Goal: Find specific page/section: Find specific page/section

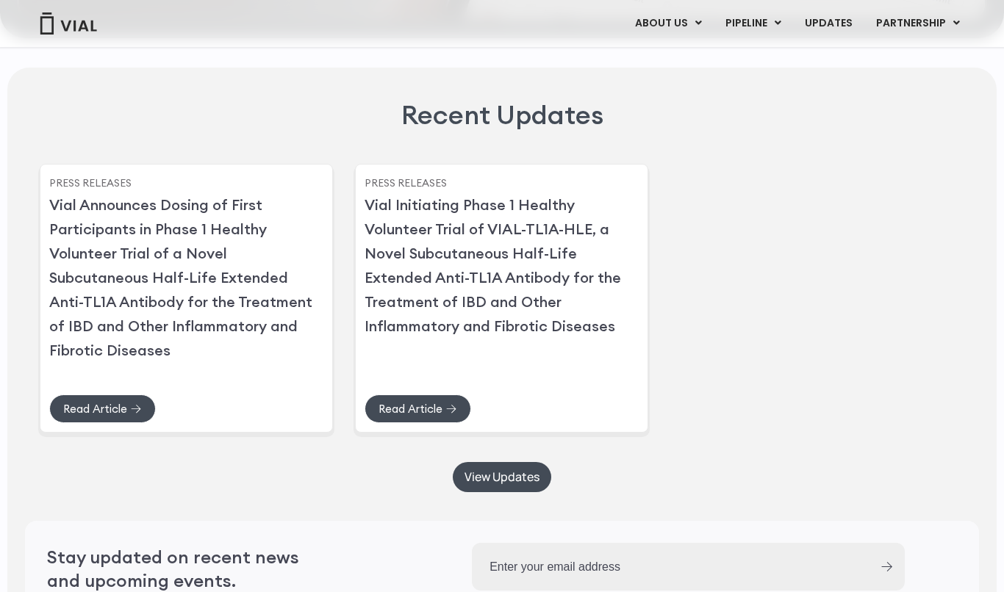
scroll to position [3467, 0]
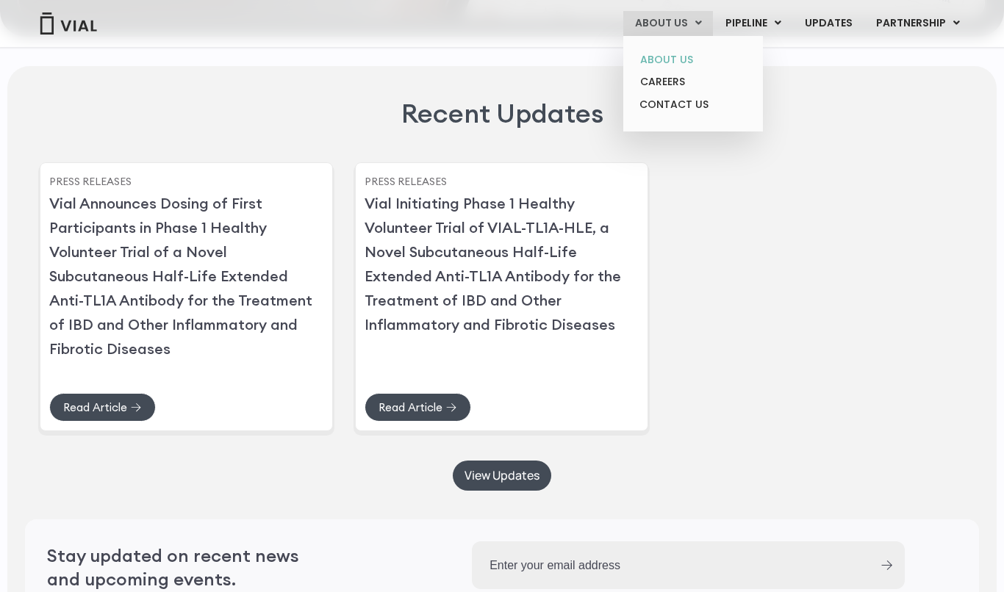
click at [678, 55] on link "ABOUT US" at bounding box center [692, 60] width 129 height 23
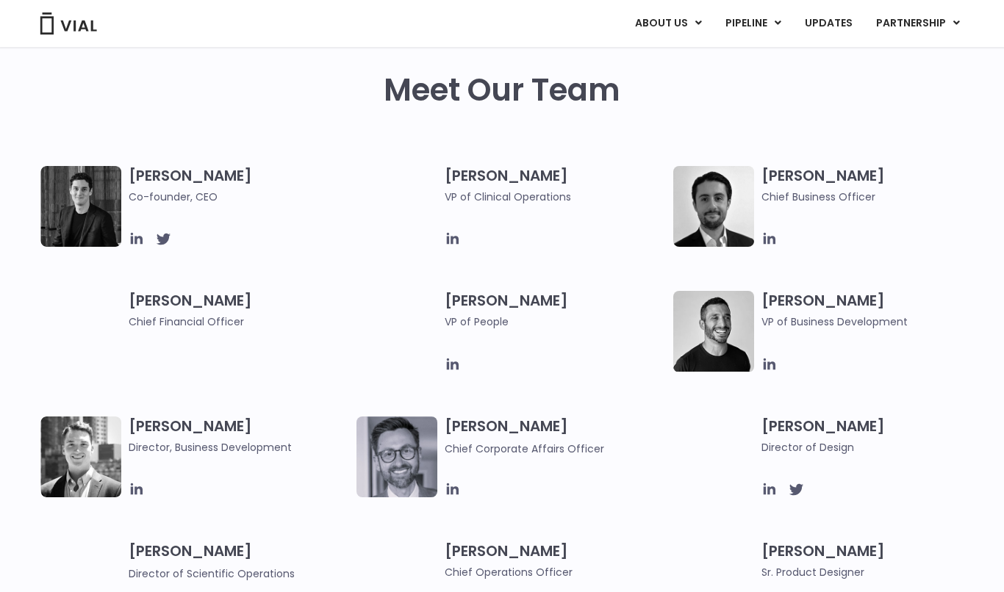
scroll to position [703, 0]
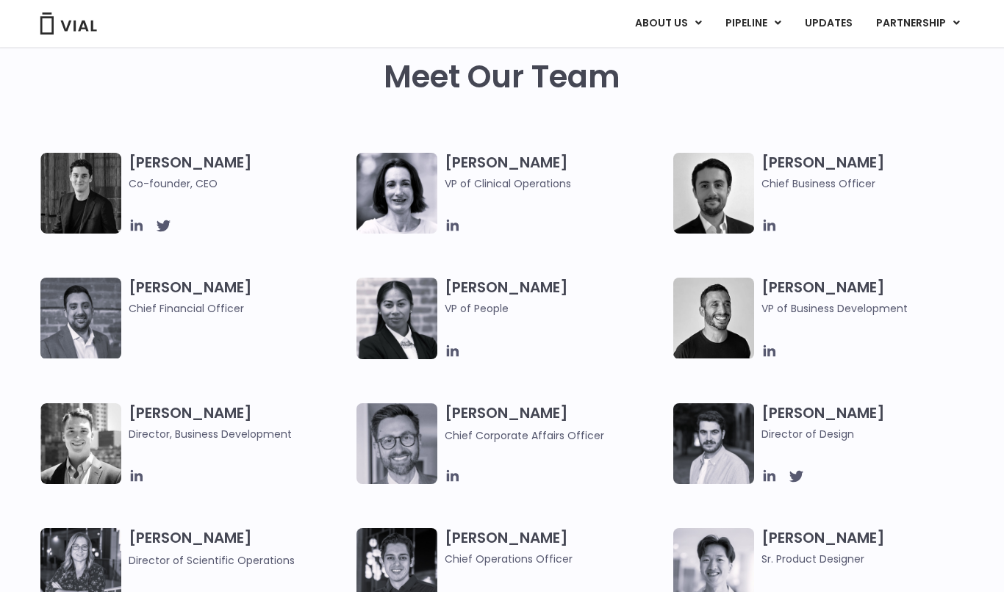
click at [101, 188] on img at bounding box center [80, 193] width 81 height 81
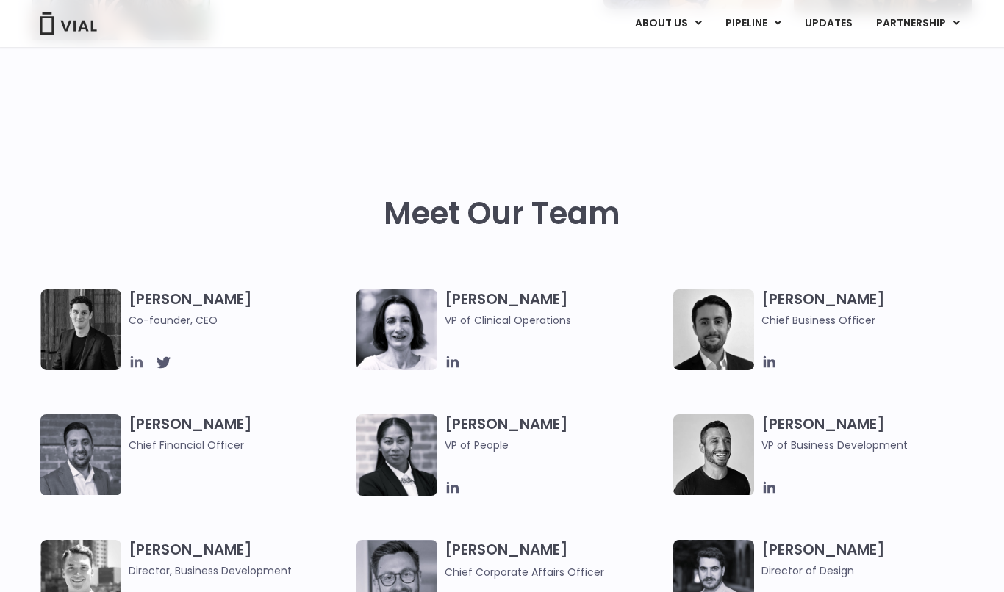
scroll to position [645, 0]
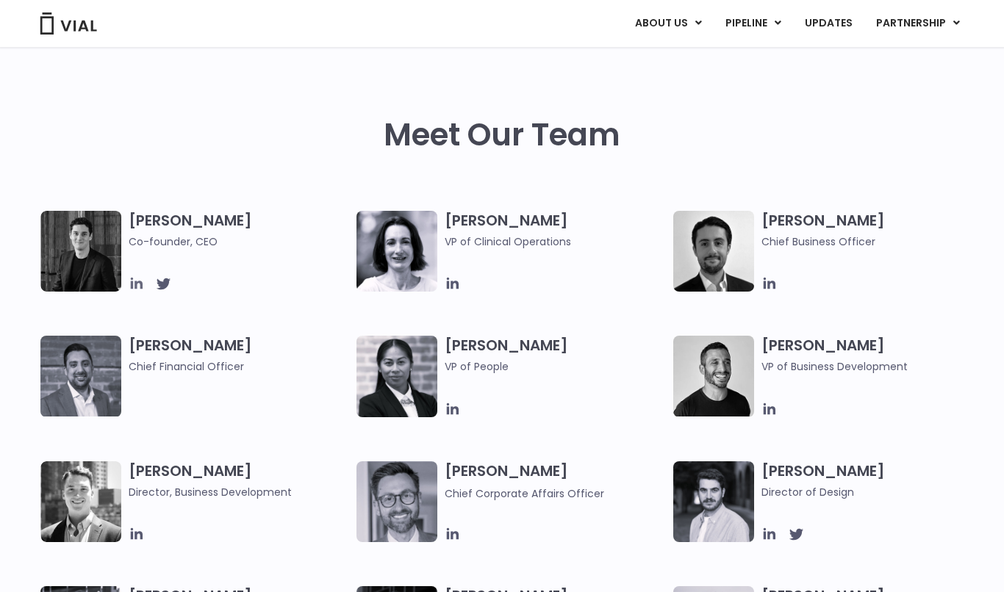
click at [140, 290] on icon at bounding box center [137, 284] width 16 height 16
